Goal: Information Seeking & Learning: Learn about a topic

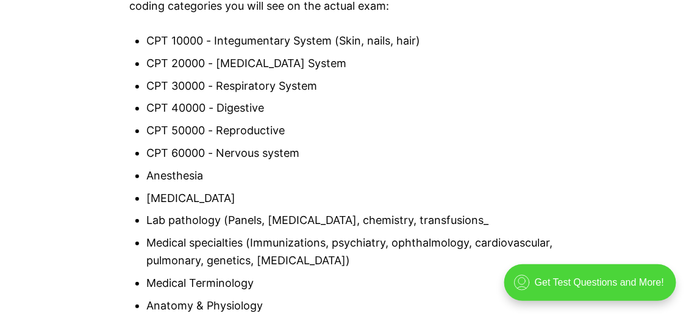
scroll to position [1216, 0]
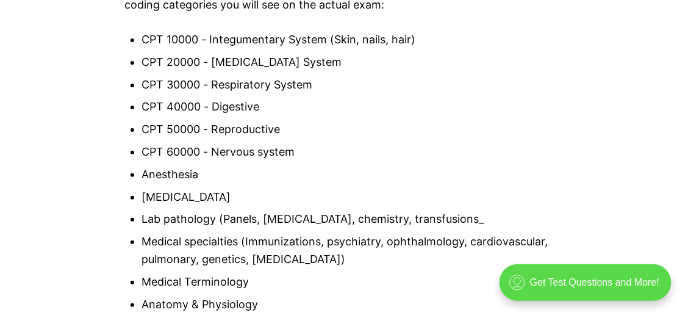
click at [588, 278] on div ".cls-1{fill:none;stroke:currentColor;stroke-linecap:round;stroke-linejoin:round…" at bounding box center [585, 281] width 172 height 37
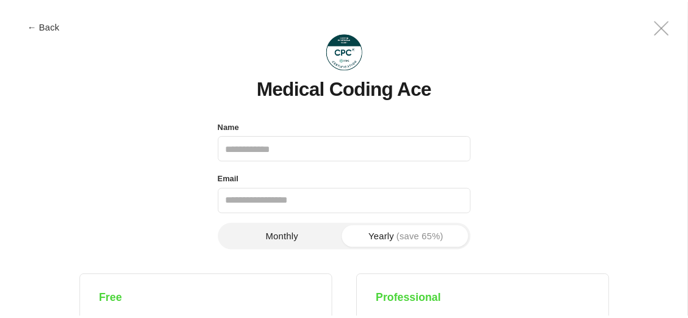
scroll to position [0, 0]
click at [38, 29] on button "← Back" at bounding box center [44, 25] width 49 height 9
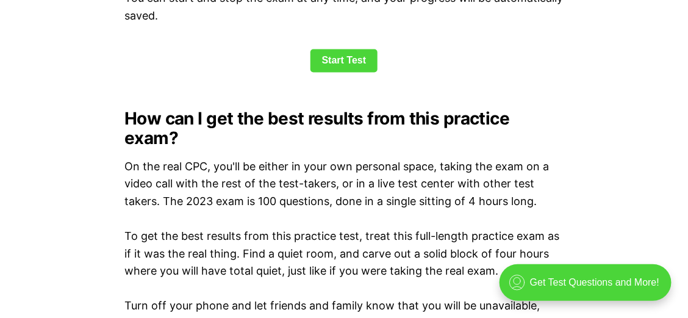
scroll to position [1775, 0]
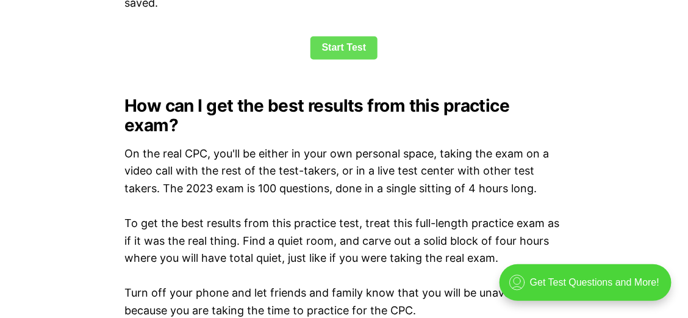
click at [332, 51] on link "Start Test" at bounding box center [344, 48] width 68 height 23
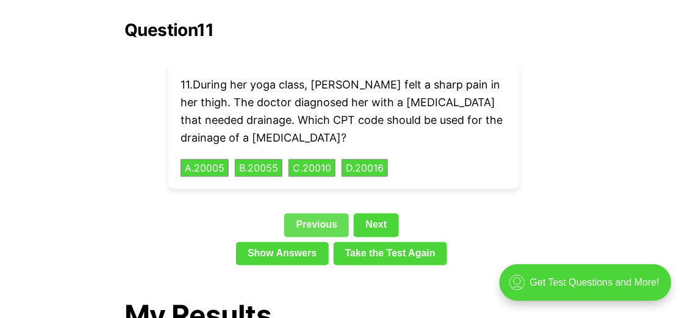
click at [303, 213] on link "Previous" at bounding box center [316, 224] width 65 height 23
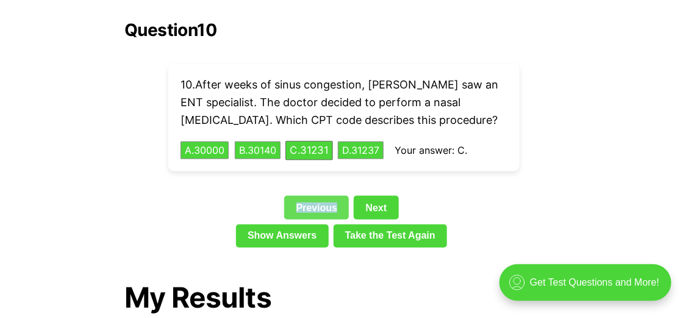
click at [303, 196] on link "Previous" at bounding box center [316, 207] width 65 height 23
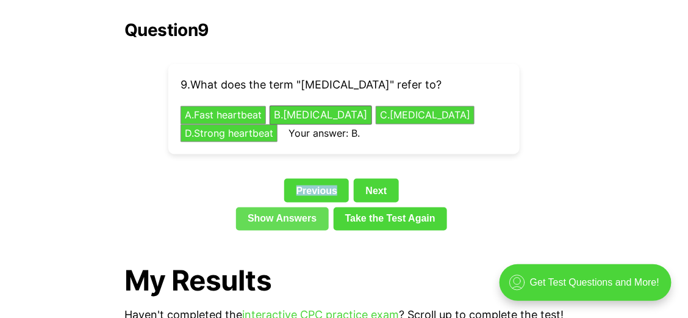
click at [303, 207] on link "Show Answers" at bounding box center [282, 218] width 93 height 23
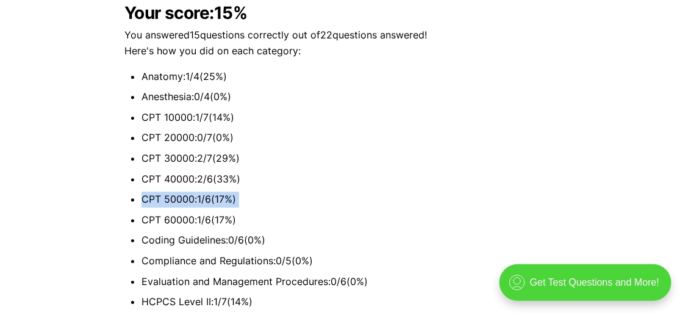
click at [303, 196] on li "CPT 50000 : 1 / 6 ( 17 %)" at bounding box center [352, 199] width 422 height 16
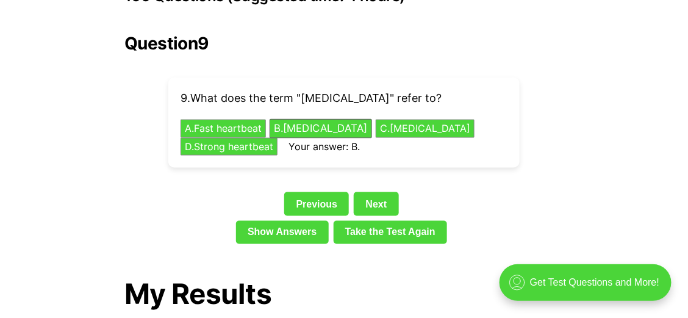
scroll to position [2744, 0]
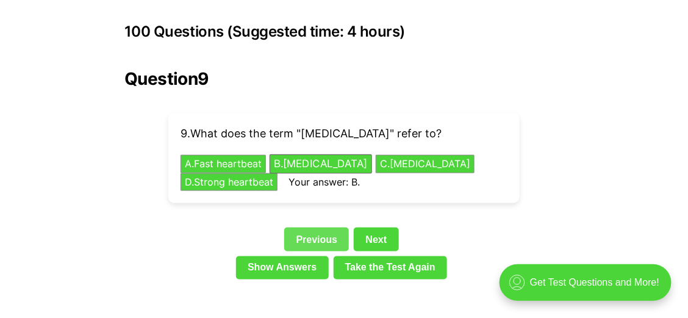
click at [310, 227] on link "Previous" at bounding box center [316, 238] width 65 height 23
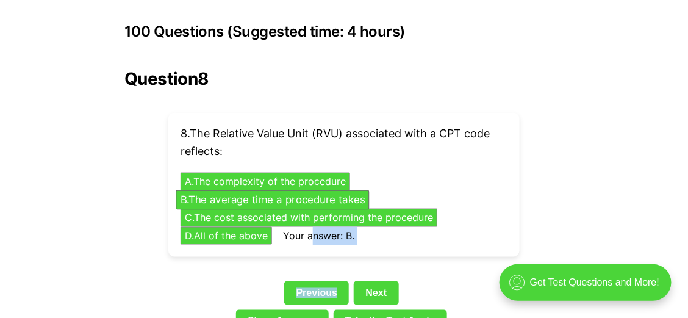
drag, startPoint x: 310, startPoint y: 224, endPoint x: 347, endPoint y: 256, distance: 49.3
click at [347, 256] on div "Question 8 8 . The Relative Value Unit (RVU) associated with a CPT code reflect…" at bounding box center [343, 203] width 439 height 269
click at [294, 281] on link "Previous" at bounding box center [316, 292] width 65 height 23
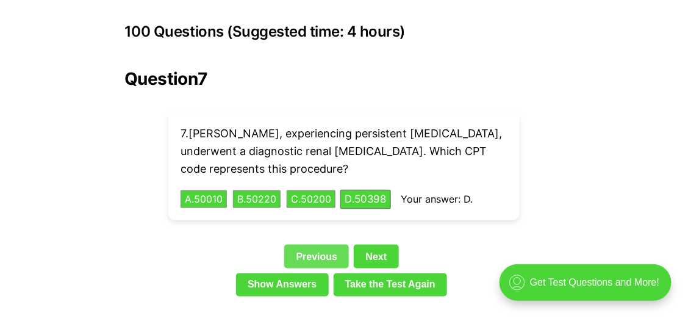
click at [310, 244] on link "Previous" at bounding box center [316, 255] width 65 height 23
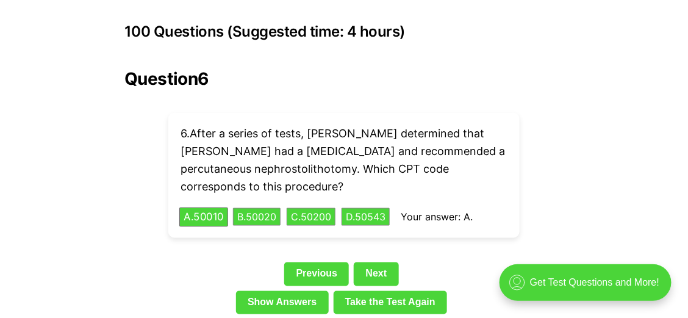
click at [310, 237] on div "Question 6 6 . After a series of tests, [PERSON_NAME] determined that [PERSON_N…" at bounding box center [343, 194] width 439 height 250
click at [311, 262] on link "Previous" at bounding box center [316, 273] width 65 height 23
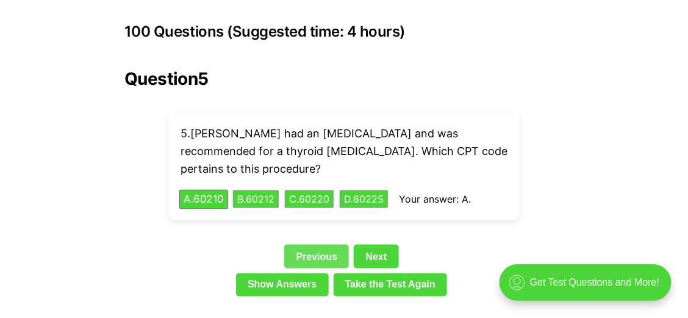
click at [311, 246] on link "Previous" at bounding box center [316, 255] width 65 height 23
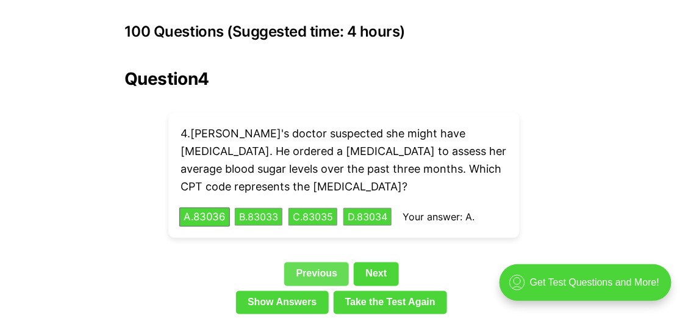
click at [311, 262] on link "Previous" at bounding box center [316, 273] width 65 height 23
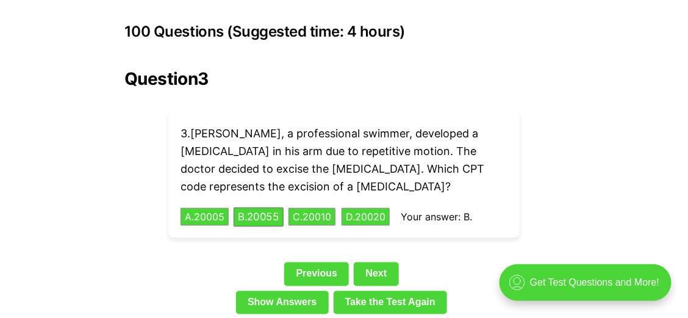
scroll to position [2793, 0]
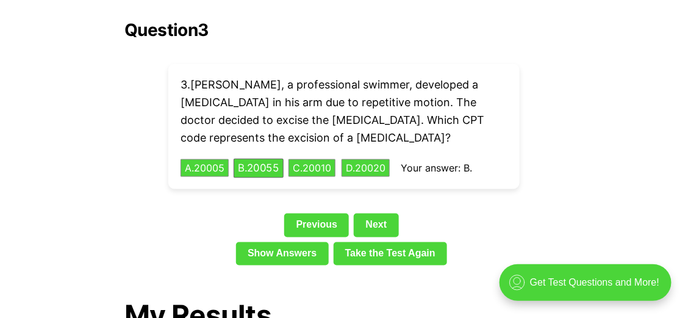
scroll to position [1775, 0]
